Goal: Task Accomplishment & Management: Use online tool/utility

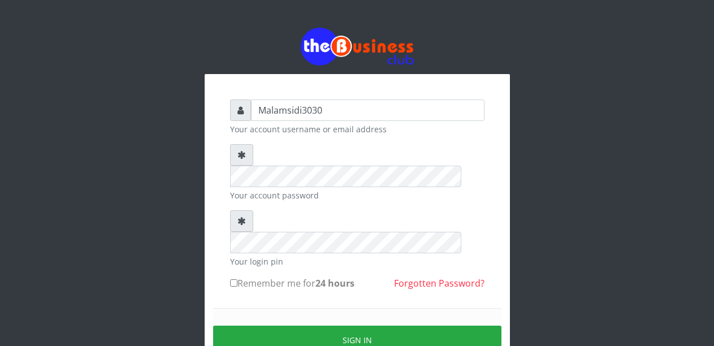
type input "Malamsidi3030"
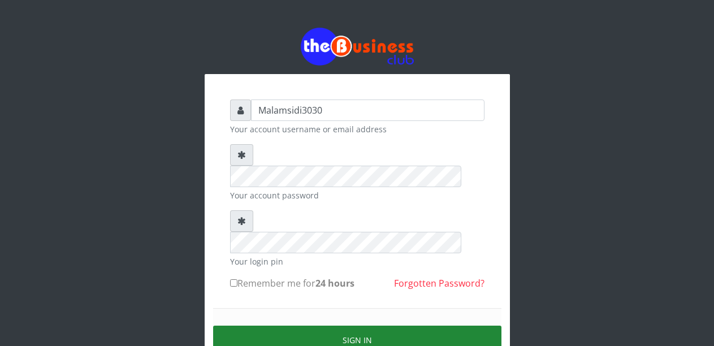
click at [336, 325] on button "Sign in" at bounding box center [357, 339] width 288 height 29
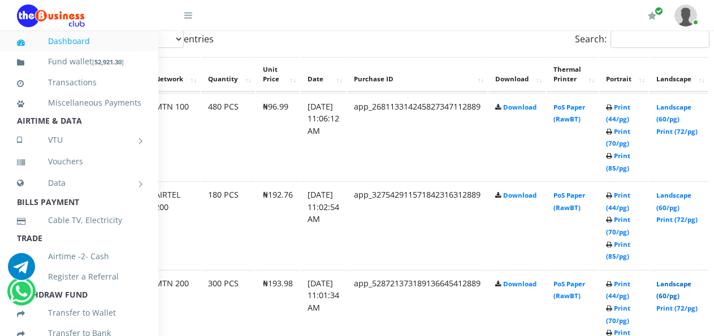
click at [677, 288] on link "Landscape (60/pg)" at bounding box center [673, 290] width 35 height 21
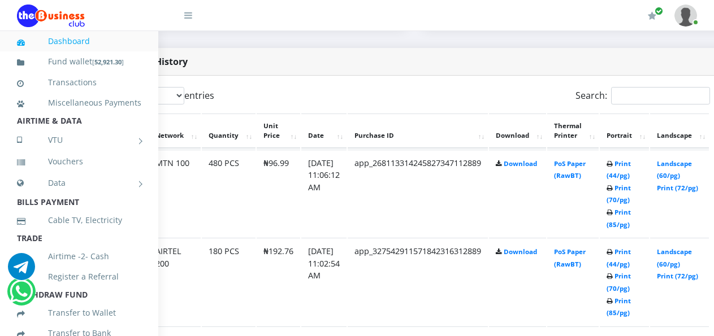
scroll to position [565, 77]
click at [680, 166] on link "Landscape (60/pg)" at bounding box center [673, 169] width 35 height 21
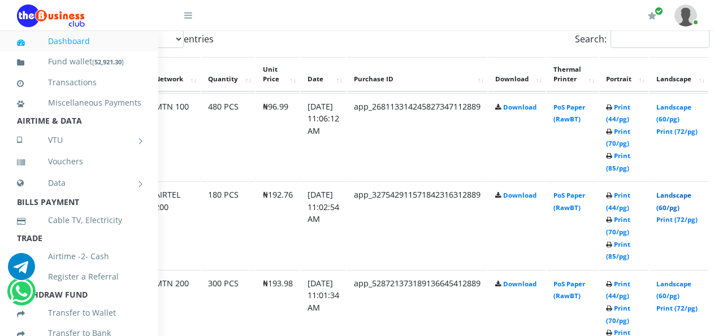
click at [677, 198] on link "Landscape (60/pg)" at bounding box center [673, 201] width 35 height 21
